Goal: Information Seeking & Learning: Learn about a topic

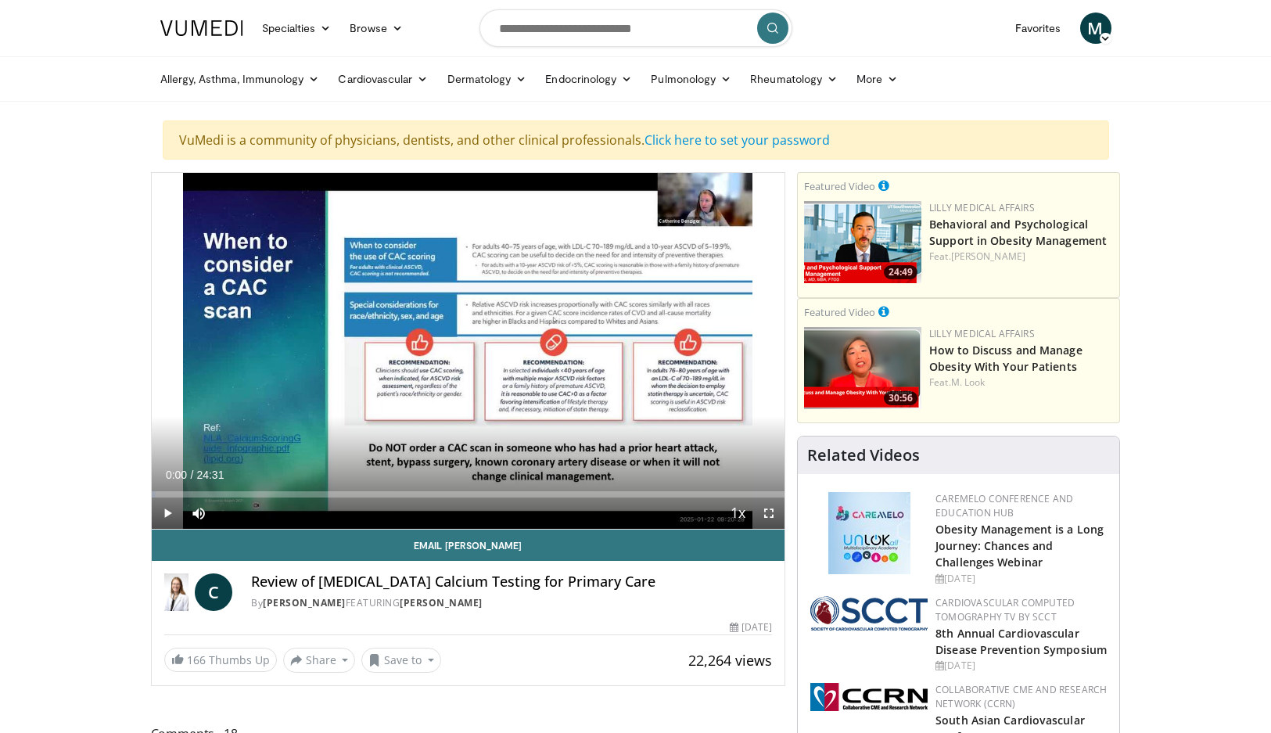
click at [1108, 37] on icon at bounding box center [1105, 38] width 11 height 11
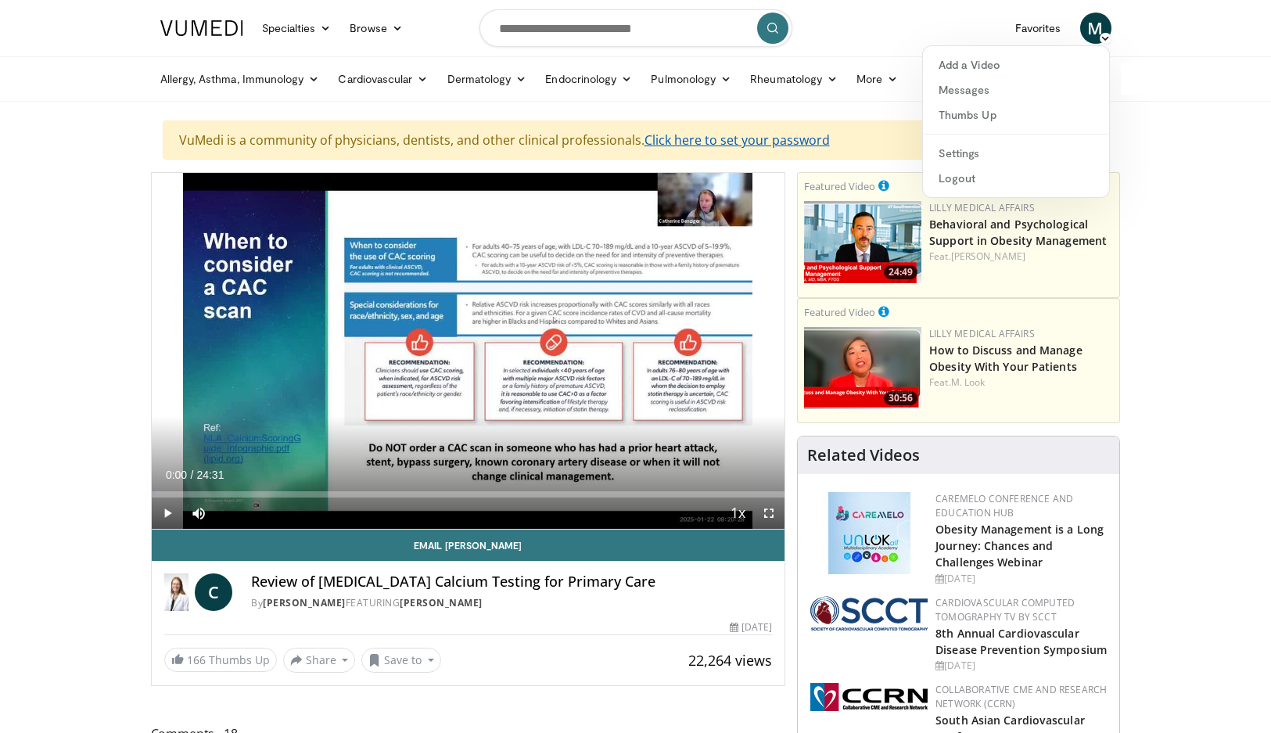
click at [746, 142] on link "Click here to set your password" at bounding box center [737, 139] width 185 height 17
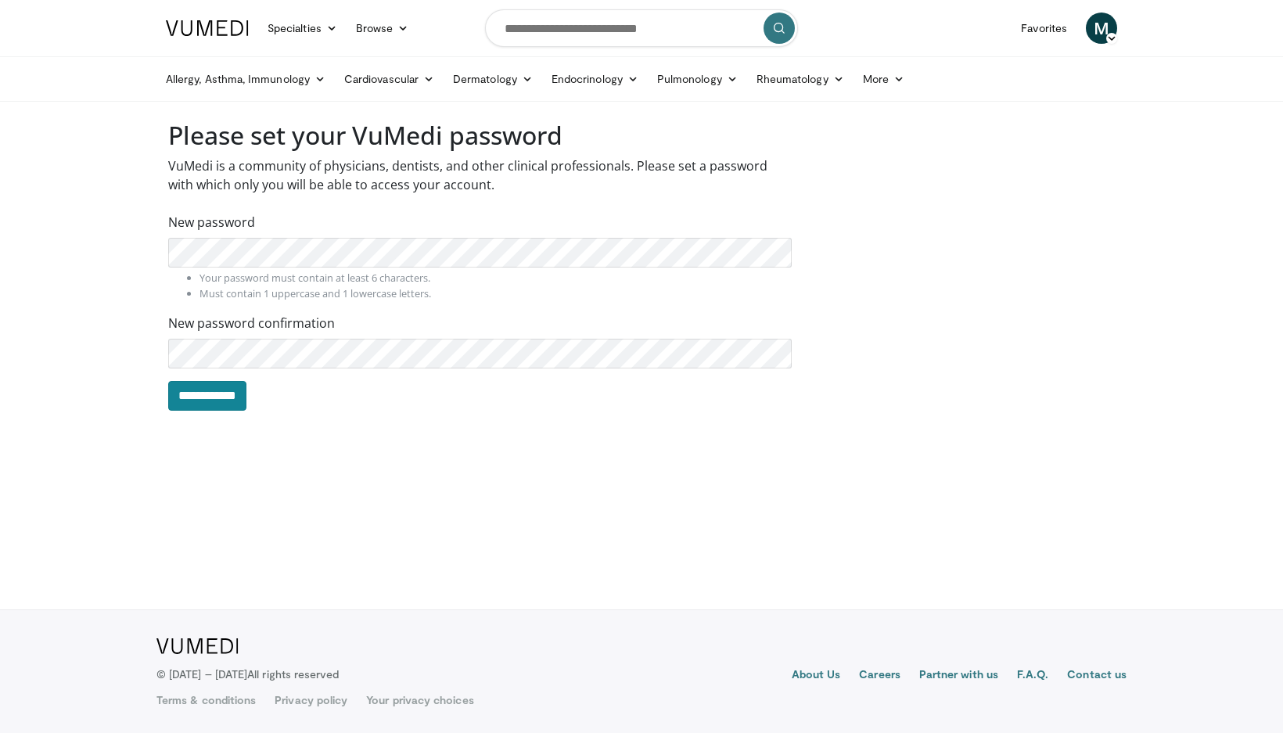
click at [228, 410] on input "**********" at bounding box center [207, 396] width 78 height 30
click at [1096, 27] on span "M" at bounding box center [1101, 28] width 31 height 31
click at [900, 38] on nav "Specialties Adult & Family Medicine Allergy, [MEDICAL_DATA], Immunology Anesthe…" at bounding box center [641, 28] width 970 height 56
click at [1036, 28] on link "Favorites" at bounding box center [1044, 28] width 65 height 31
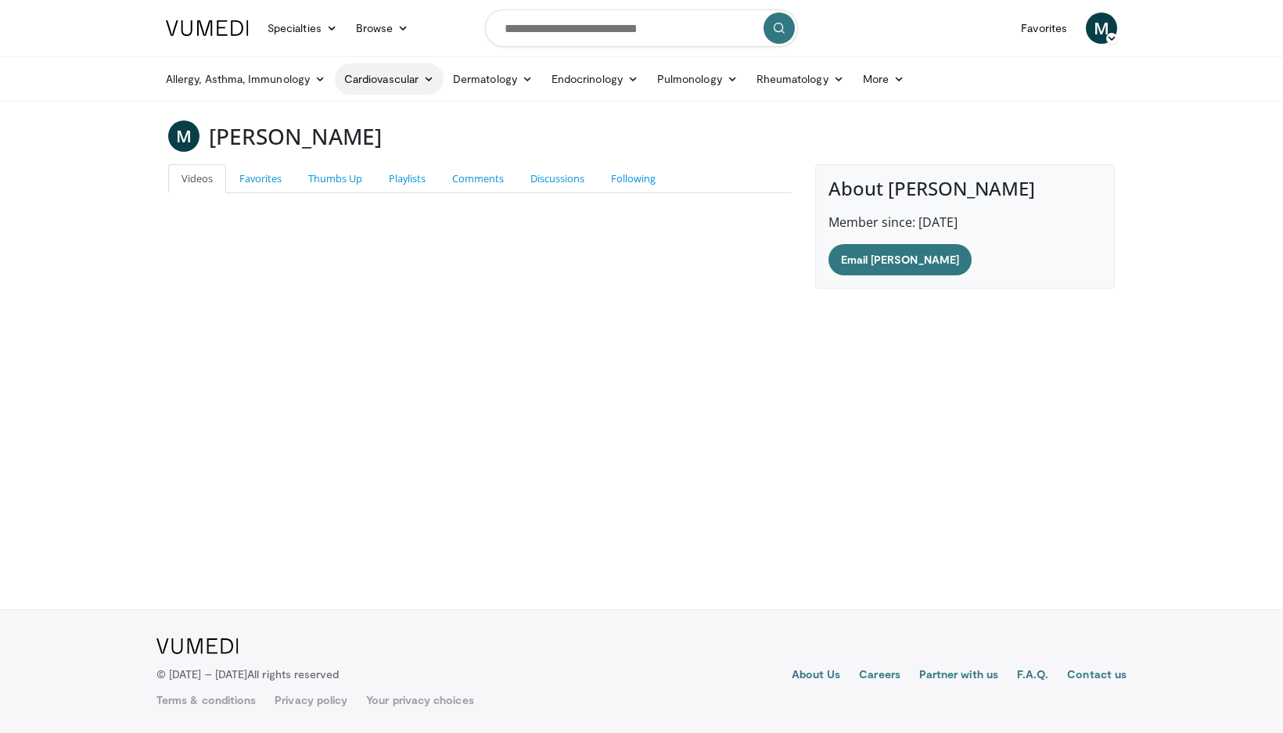
click at [396, 78] on link "Cardiovascular" at bounding box center [389, 78] width 109 height 31
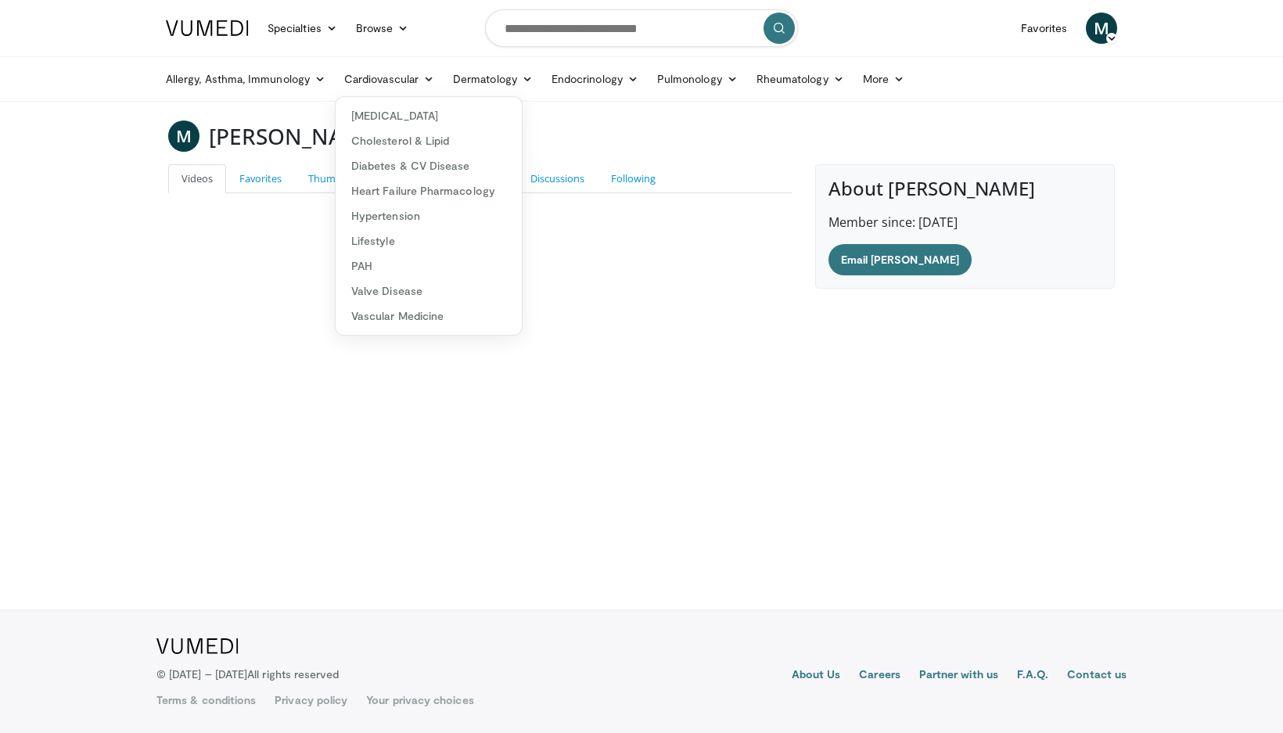
click at [271, 322] on body "Specialties Adult & Family Medicine Allergy, Asthma, Immunology Anesthesiology …" at bounding box center [641, 366] width 1283 height 733
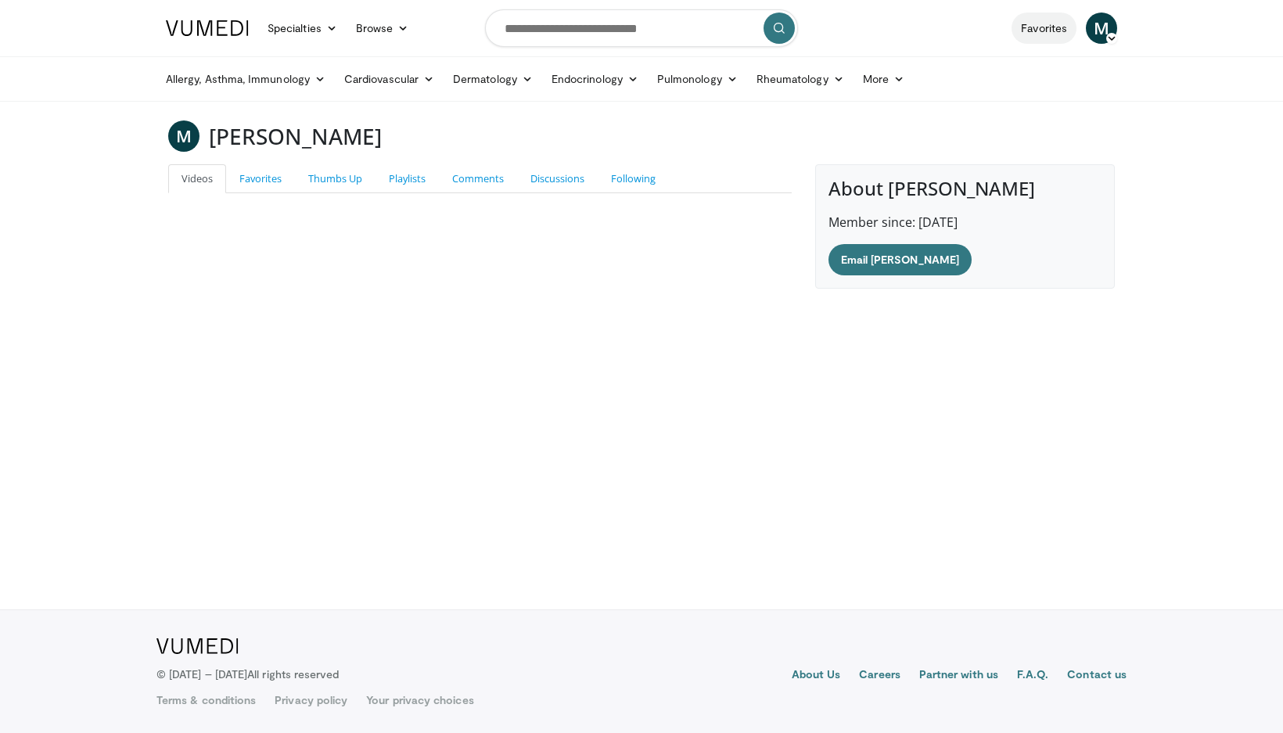
click at [1051, 31] on link "Favorites" at bounding box center [1044, 28] width 65 height 31
click at [190, 184] on link "Videos" at bounding box center [197, 178] width 58 height 29
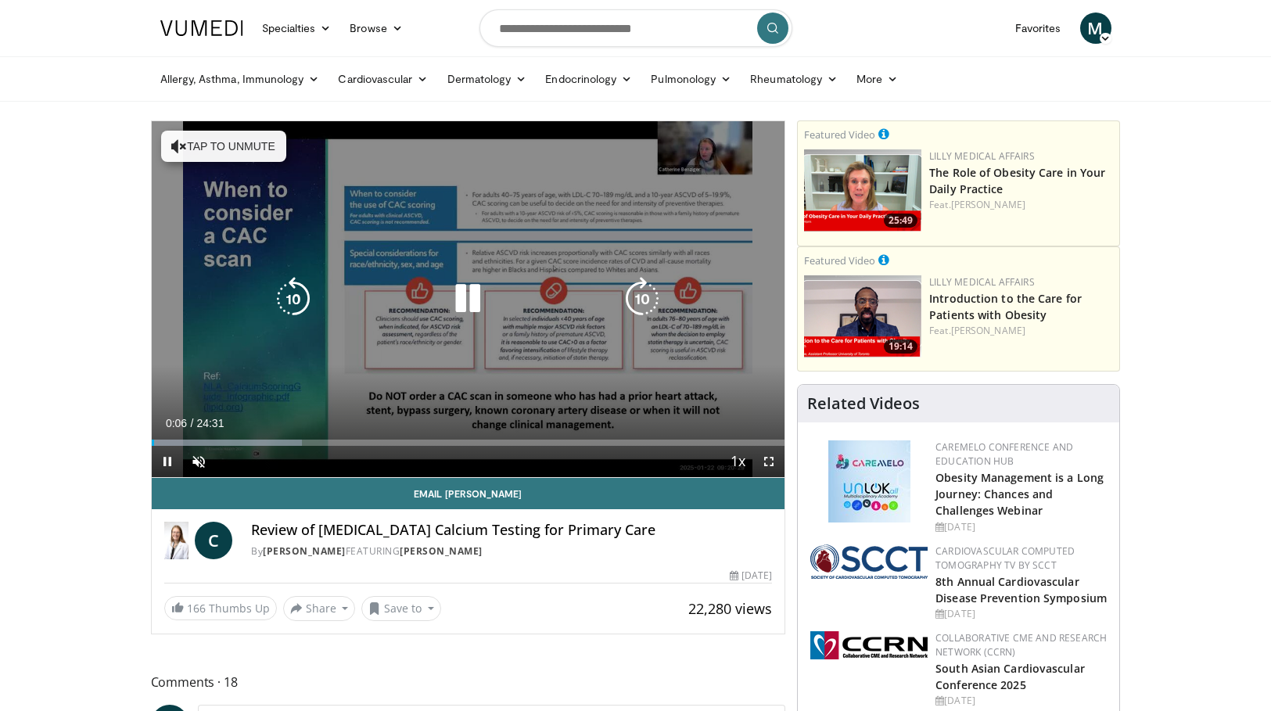
click at [178, 146] on icon "Video Player" at bounding box center [179, 146] width 16 height 16
click at [234, 318] on div "10 seconds Tap to unmute" at bounding box center [469, 299] width 634 height 356
